Goal: Information Seeking & Learning: Check status

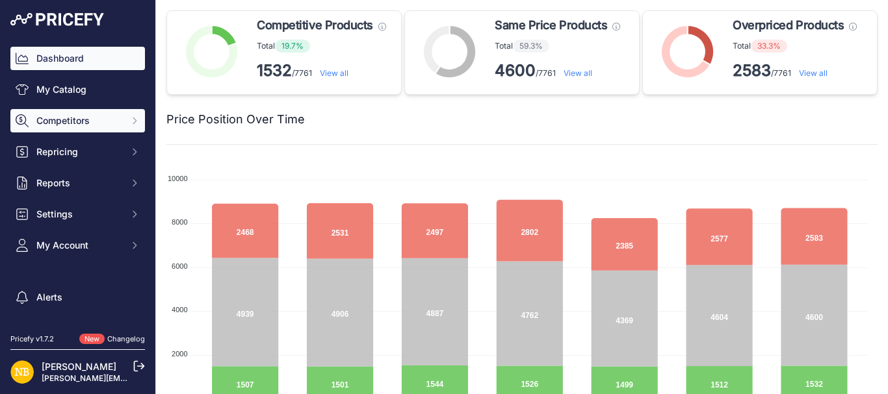
click at [51, 122] on span "Competitors" at bounding box center [78, 120] width 85 height 13
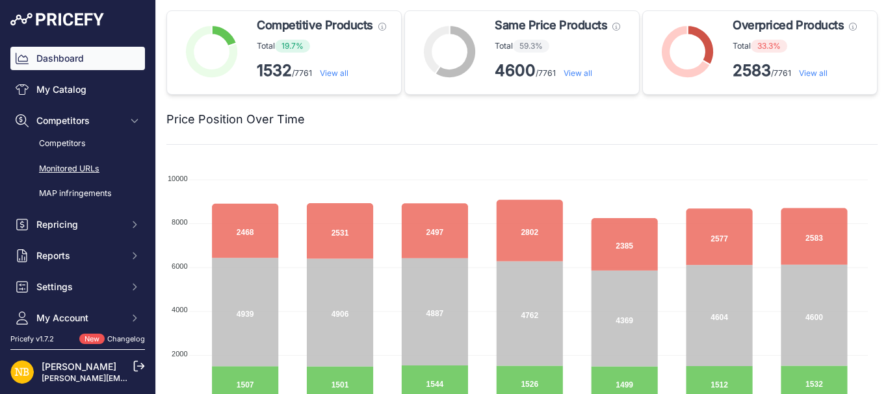
click at [62, 173] on link "Monitored URLs" at bounding box center [77, 169] width 135 height 23
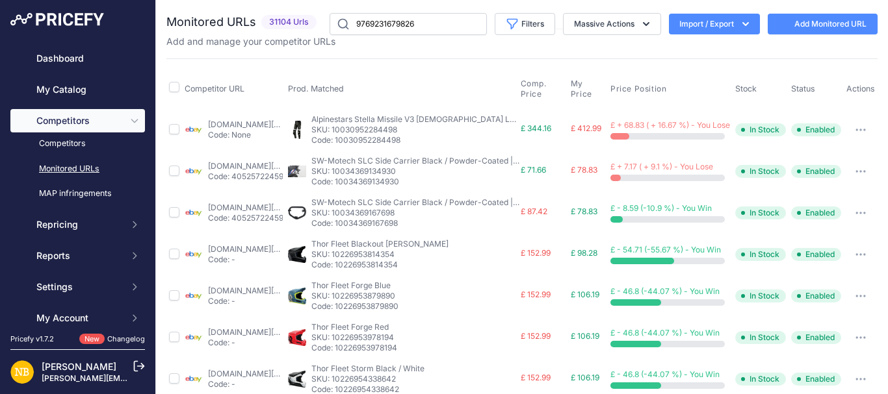
type input "9769231679826"
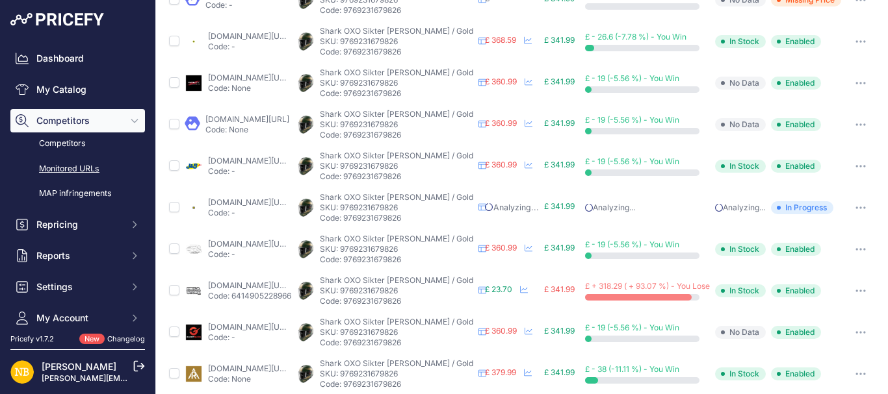
scroll to position [153, 0]
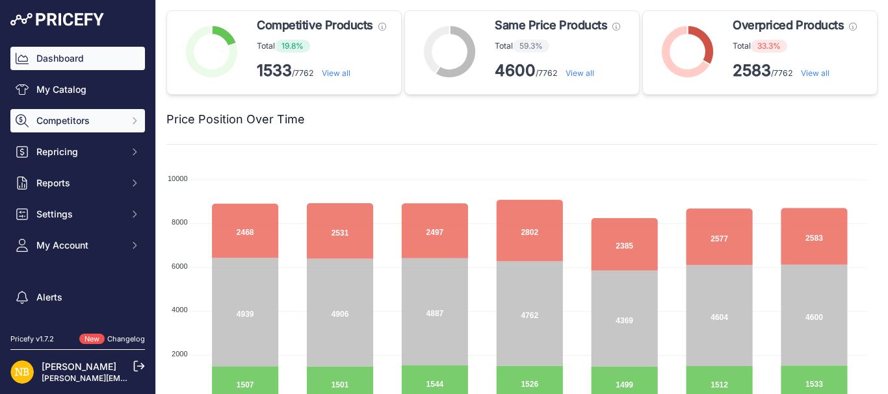
click at [67, 123] on span "Competitors" at bounding box center [78, 120] width 85 height 13
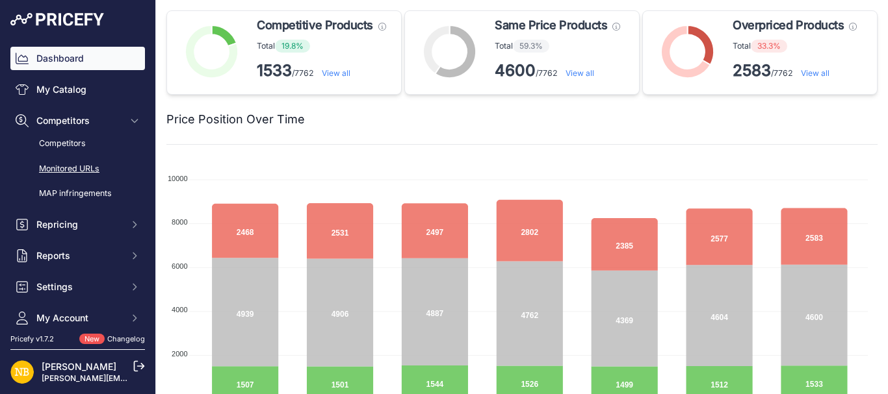
click at [70, 166] on link "Monitored URLs" at bounding box center [77, 169] width 135 height 23
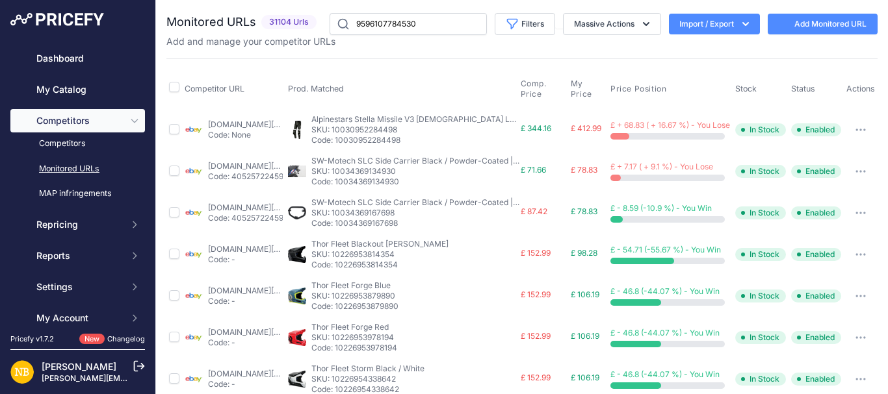
type input "9596107784530"
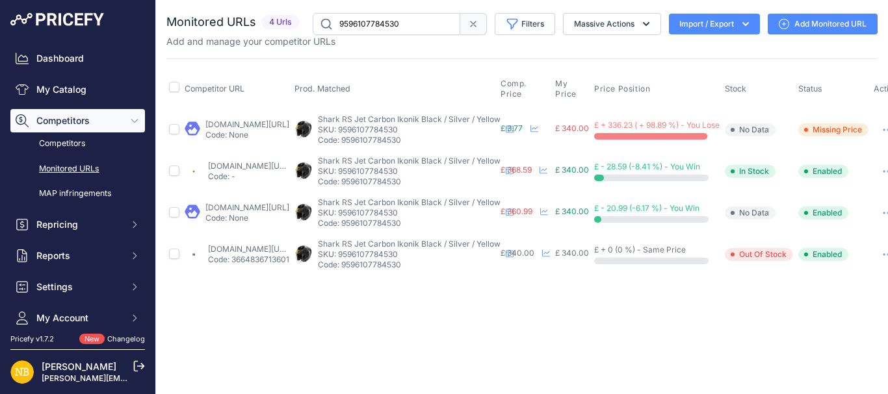
click at [246, 165] on link "gearchangeonline.com/products/shark-rs-jet-carbon-ikonik-dqu?prirule_jdsnikfkfj…" at bounding box center [250, 166] width 84 height 10
click at [246, 211] on link "helmetcity.co.uk/shark-rs-jet-carbon-ikonik-dqu/?prirule_jdsnikfkfjsd=1692" at bounding box center [247, 208] width 84 height 10
click at [272, 250] on link "thevisorshop.com/en/shark-rs-jet-ikonik-carbon-open-face-helmet-blacksilveryell…" at bounding box center [250, 249] width 84 height 10
